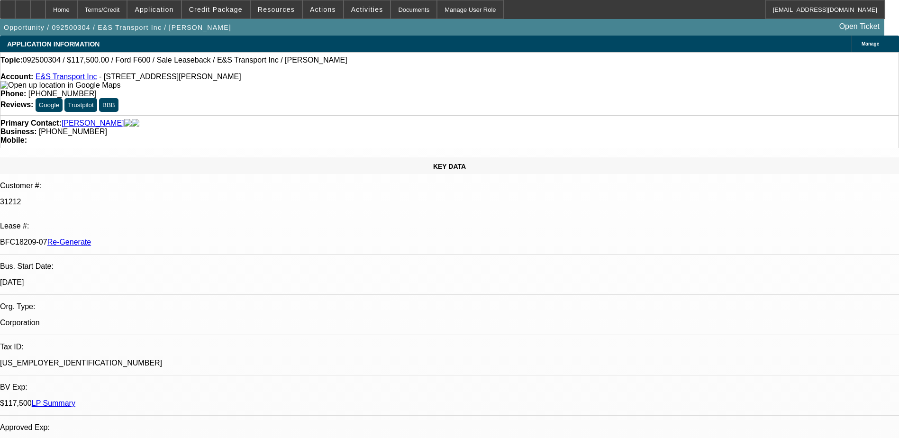
select select "0"
select select "2"
select select "0"
select select "2"
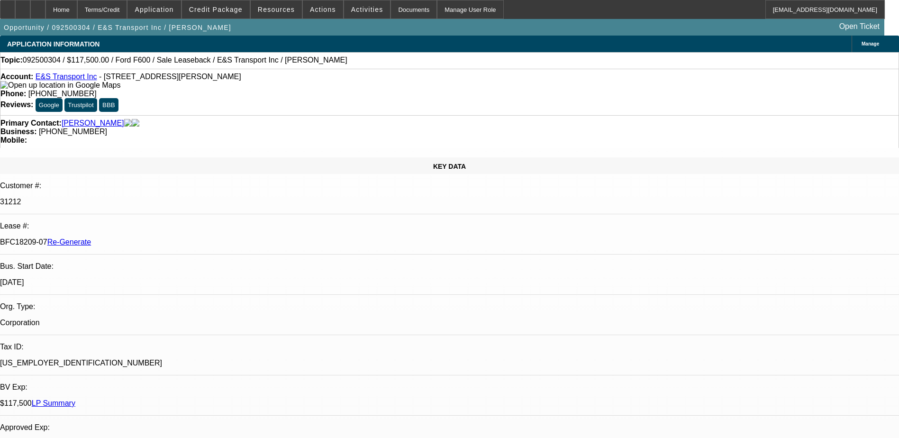
select select "0"
select select "2"
select select "0"
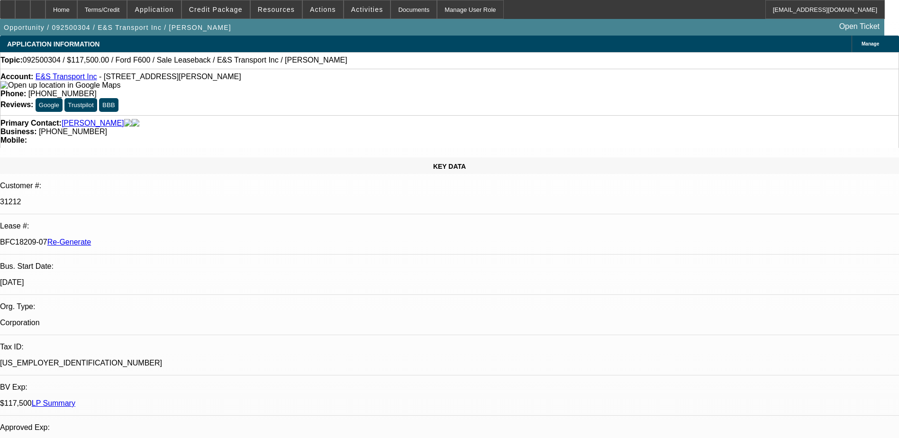
select select "2"
select select "0"
select select "1"
select select "2"
select select "6"
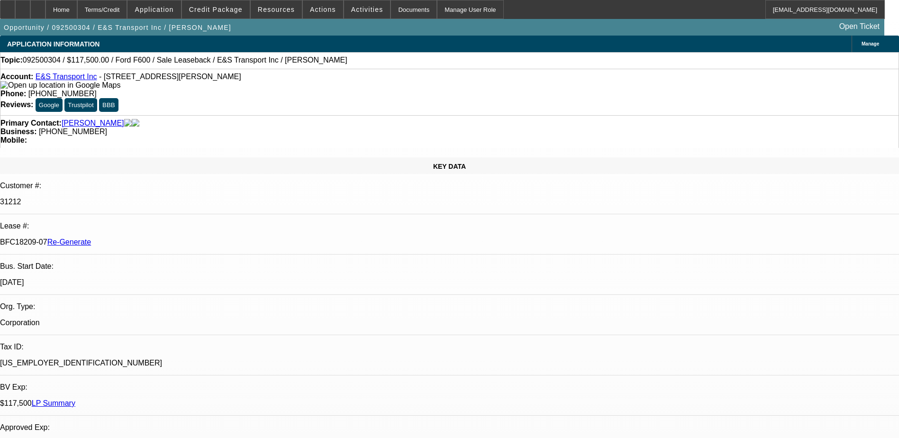
select select "1"
select select "2"
select select "6"
select select "1"
select select "2"
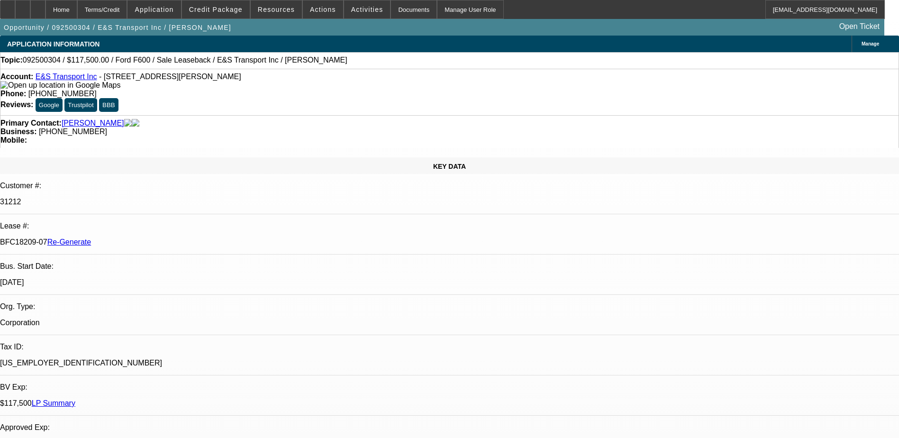
select select "6"
select select "1"
select select "2"
select select "6"
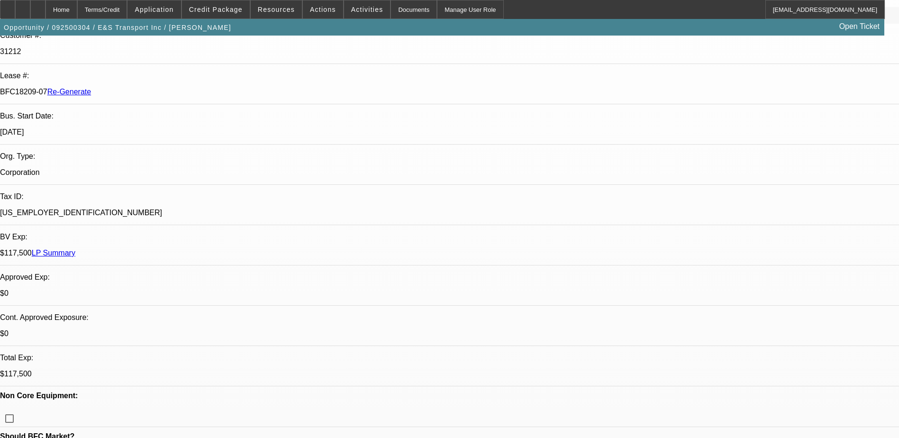
scroll to position [142, 0]
